Goal: Information Seeking & Learning: Learn about a topic

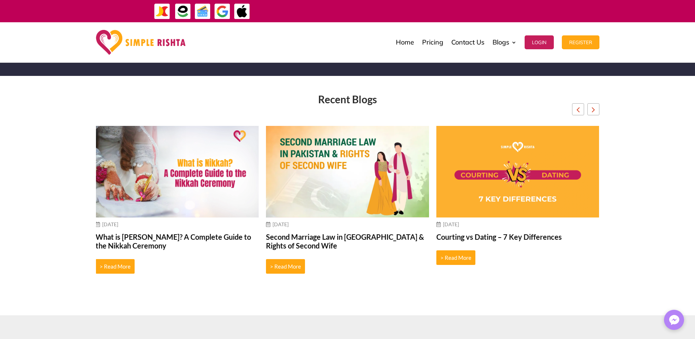
scroll to position [2521, 0]
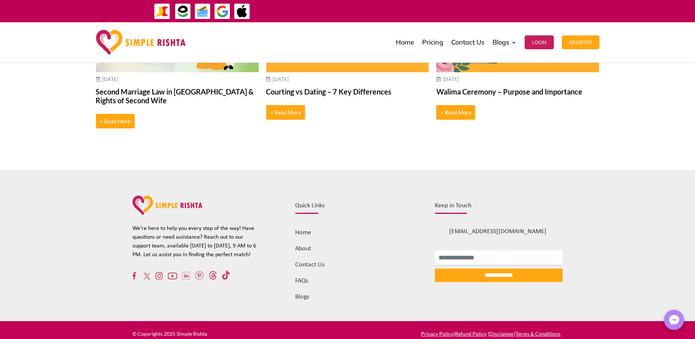
click at [304, 293] on link "Blogs" at bounding box center [302, 296] width 14 height 7
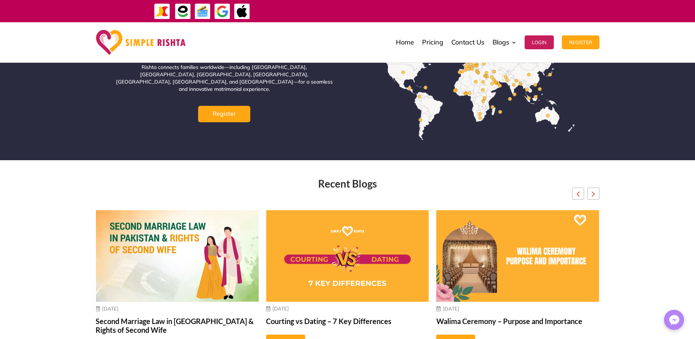
scroll to position [2700, 0]
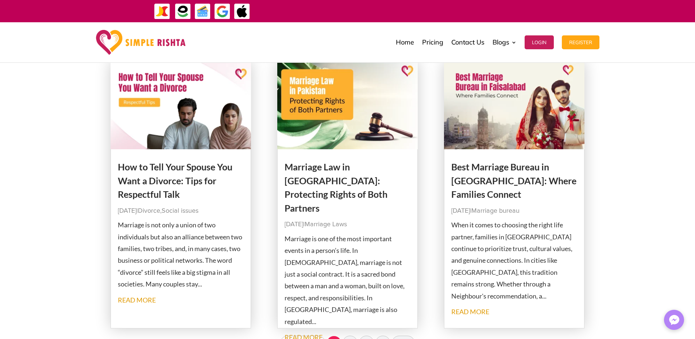
scroll to position [669, 0]
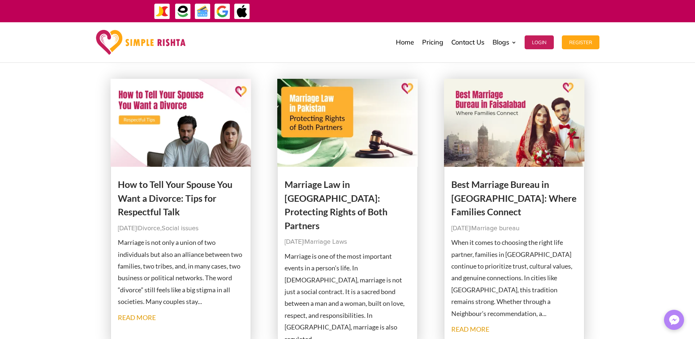
click at [200, 152] on img at bounding box center [181, 123] width 141 height 88
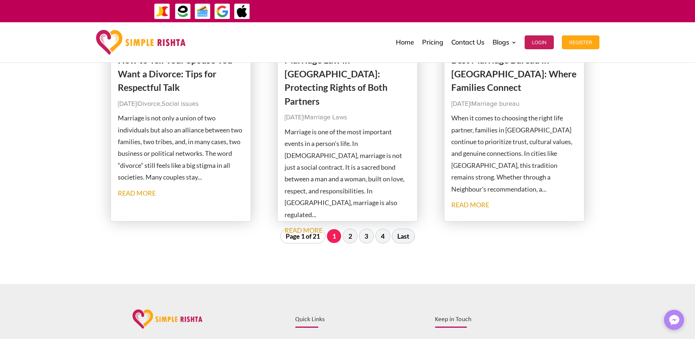
scroll to position [851, 0]
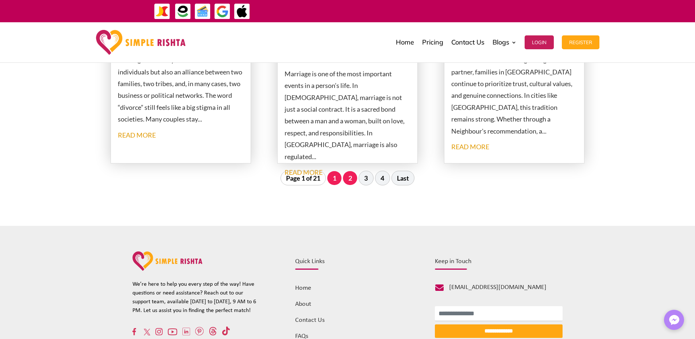
click at [356, 180] on link "2" at bounding box center [350, 178] width 14 height 14
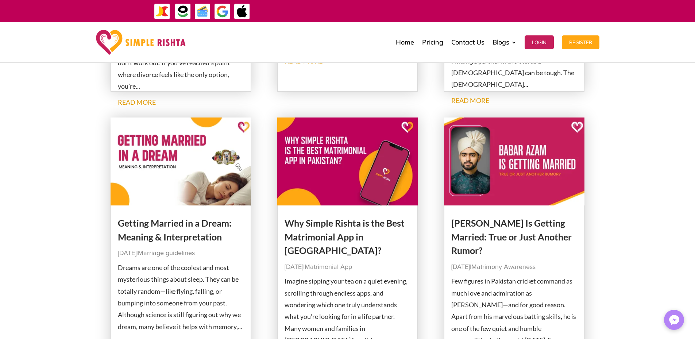
scroll to position [873, 0]
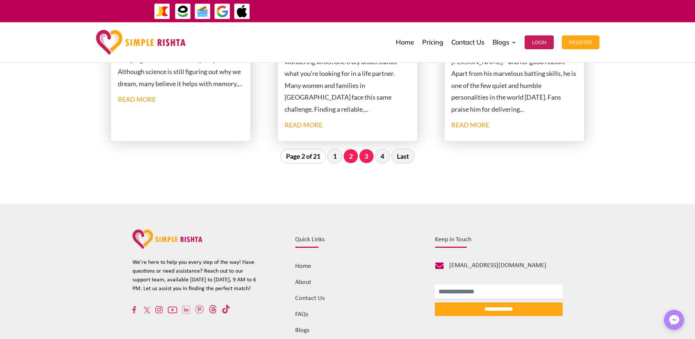
click at [370, 154] on link "3" at bounding box center [366, 156] width 14 height 14
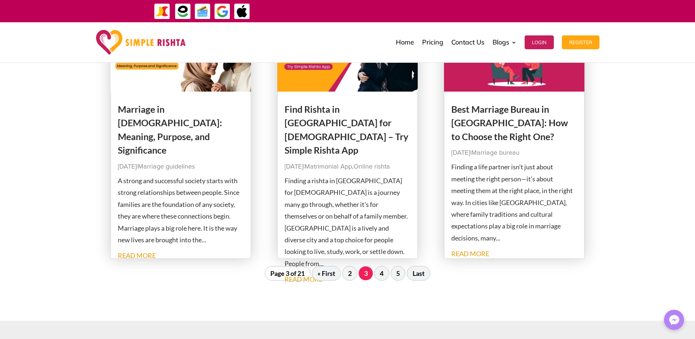
scroll to position [730, 0]
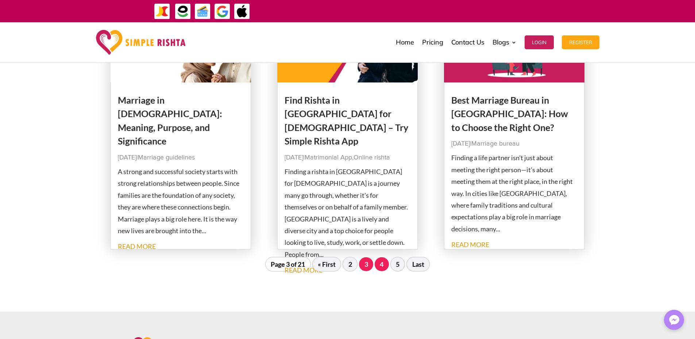
click at [382, 268] on link "4" at bounding box center [382, 264] width 14 height 14
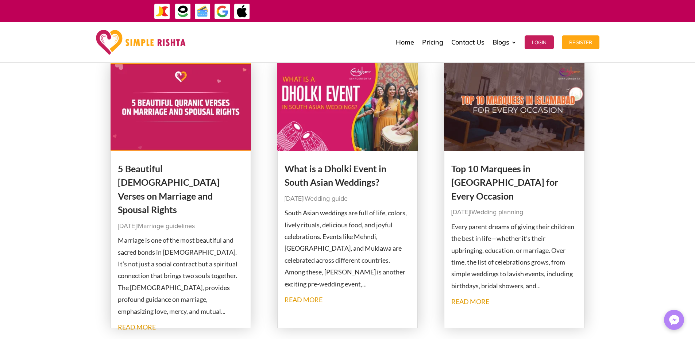
scroll to position [22, 0]
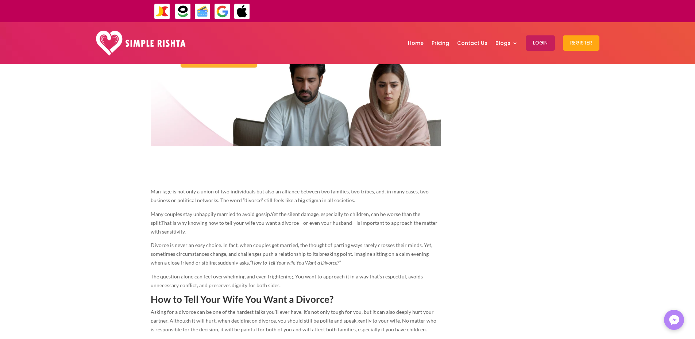
scroll to position [61, 0]
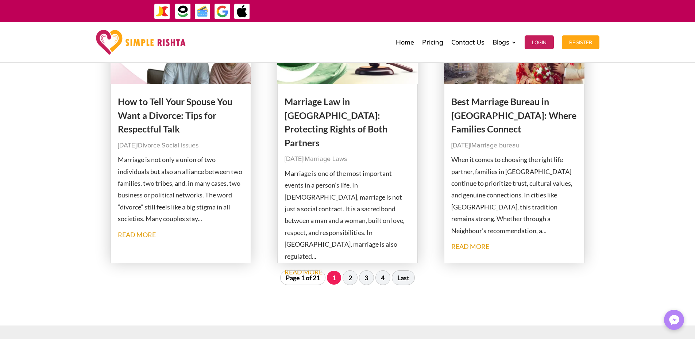
scroll to position [813, 0]
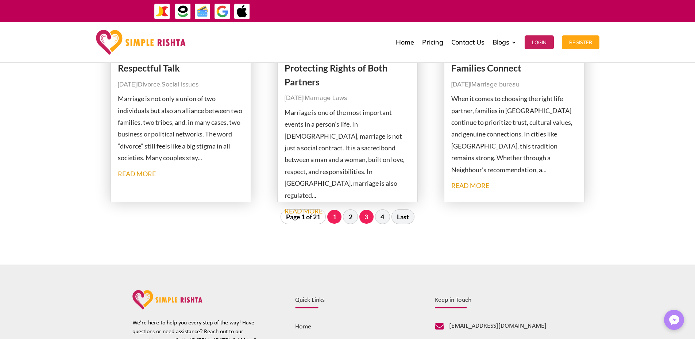
click at [362, 218] on link "3" at bounding box center [366, 217] width 14 height 14
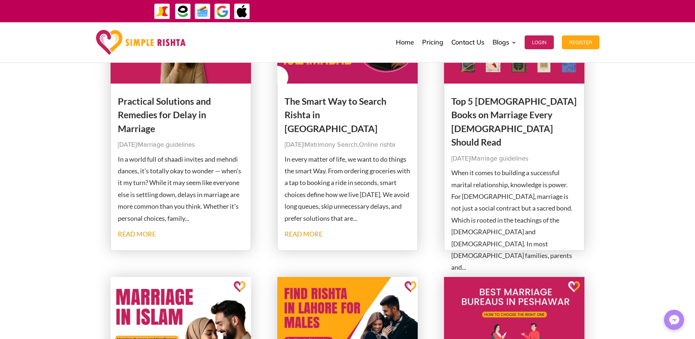
scroll to position [569, 0]
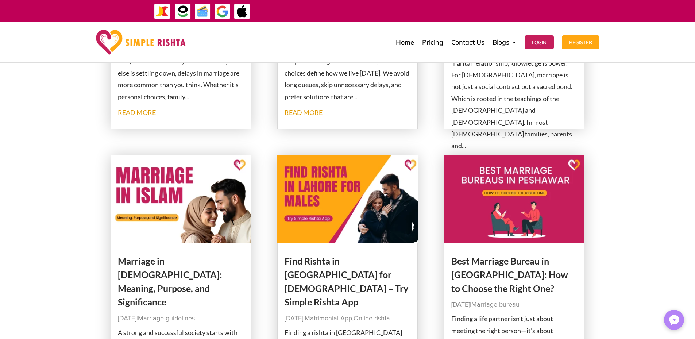
drag, startPoint x: 196, startPoint y: 208, endPoint x: 181, endPoint y: 187, distance: 25.5
click at [181, 187] on img at bounding box center [181, 199] width 141 height 88
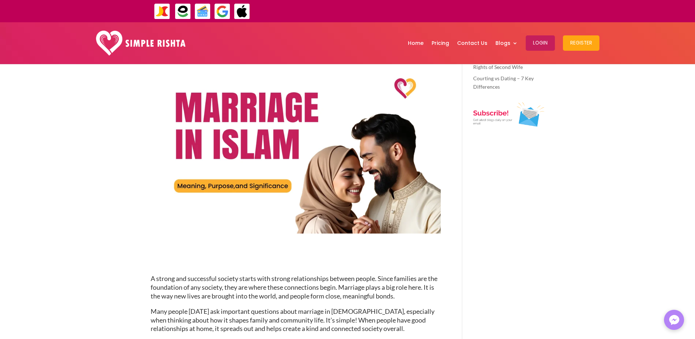
scroll to position [61, 0]
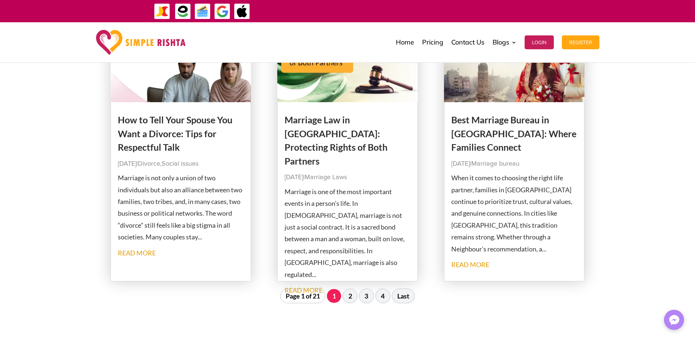
scroll to position [751, 0]
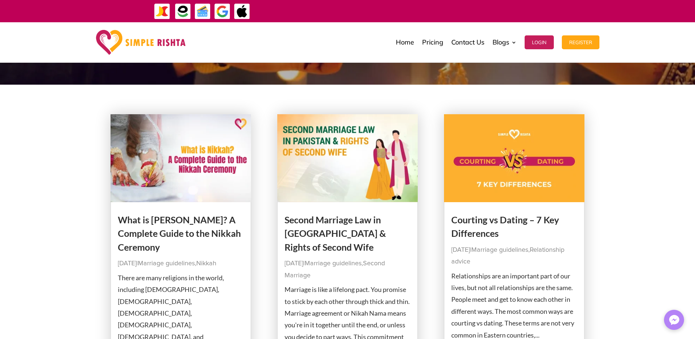
scroll to position [0, 0]
